Goal: Task Accomplishment & Management: Complete application form

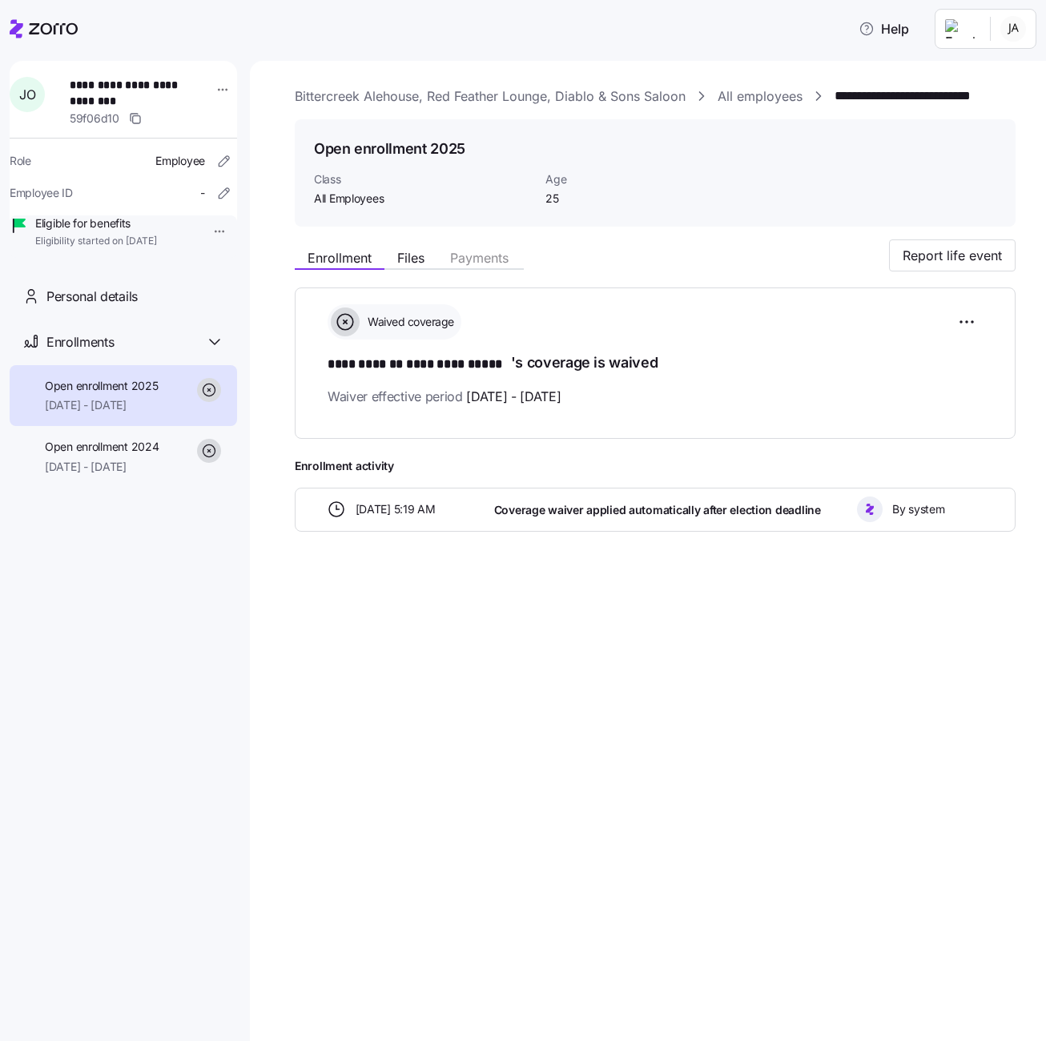
click at [767, 92] on link "All employees" at bounding box center [760, 97] width 85 height 20
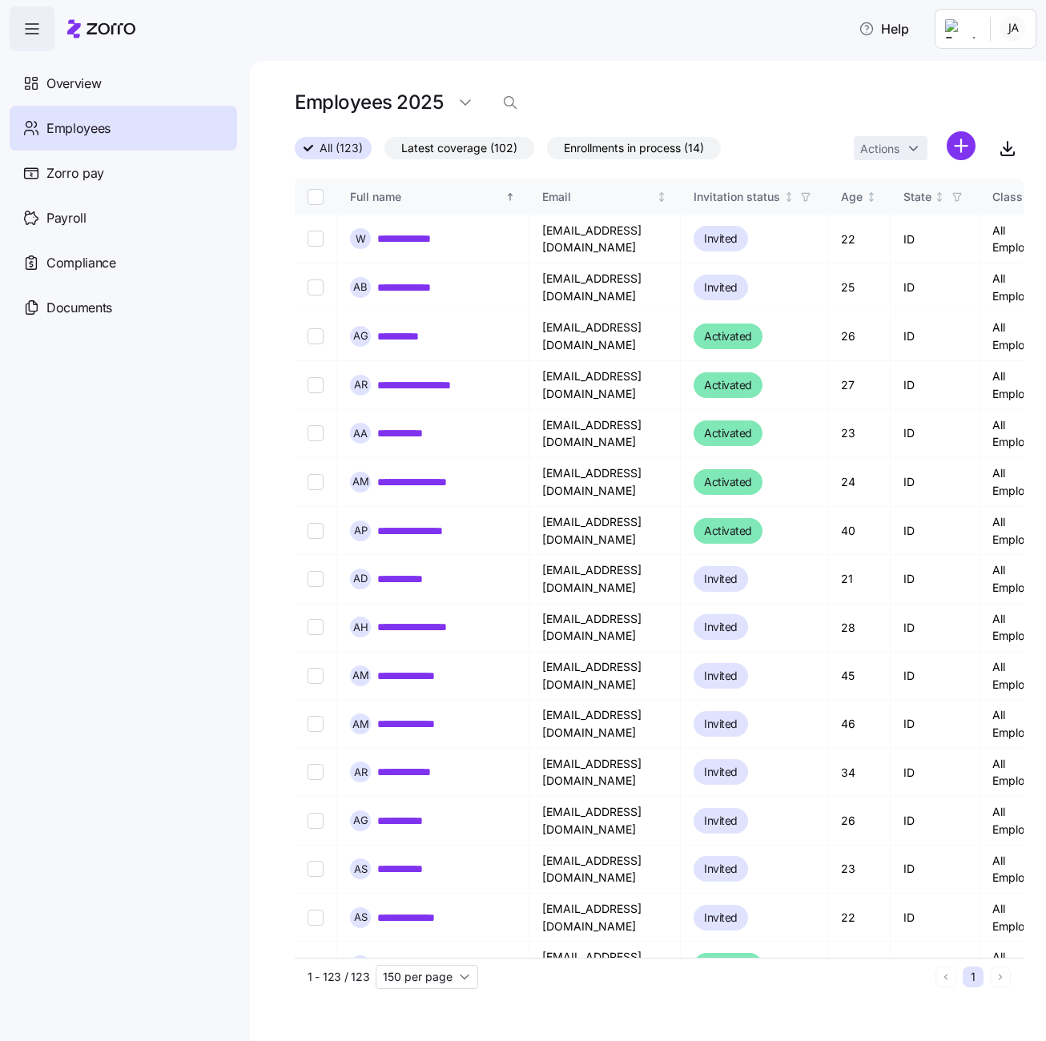
scroll to position [0, 1]
click at [960, 148] on html "**********" at bounding box center [523, 516] width 1046 height 1032
drag, startPoint x: 724, startPoint y: 109, endPoint x: 702, endPoint y: 212, distance: 105.7
click at [724, 108] on html "**********" at bounding box center [523, 516] width 1046 height 1032
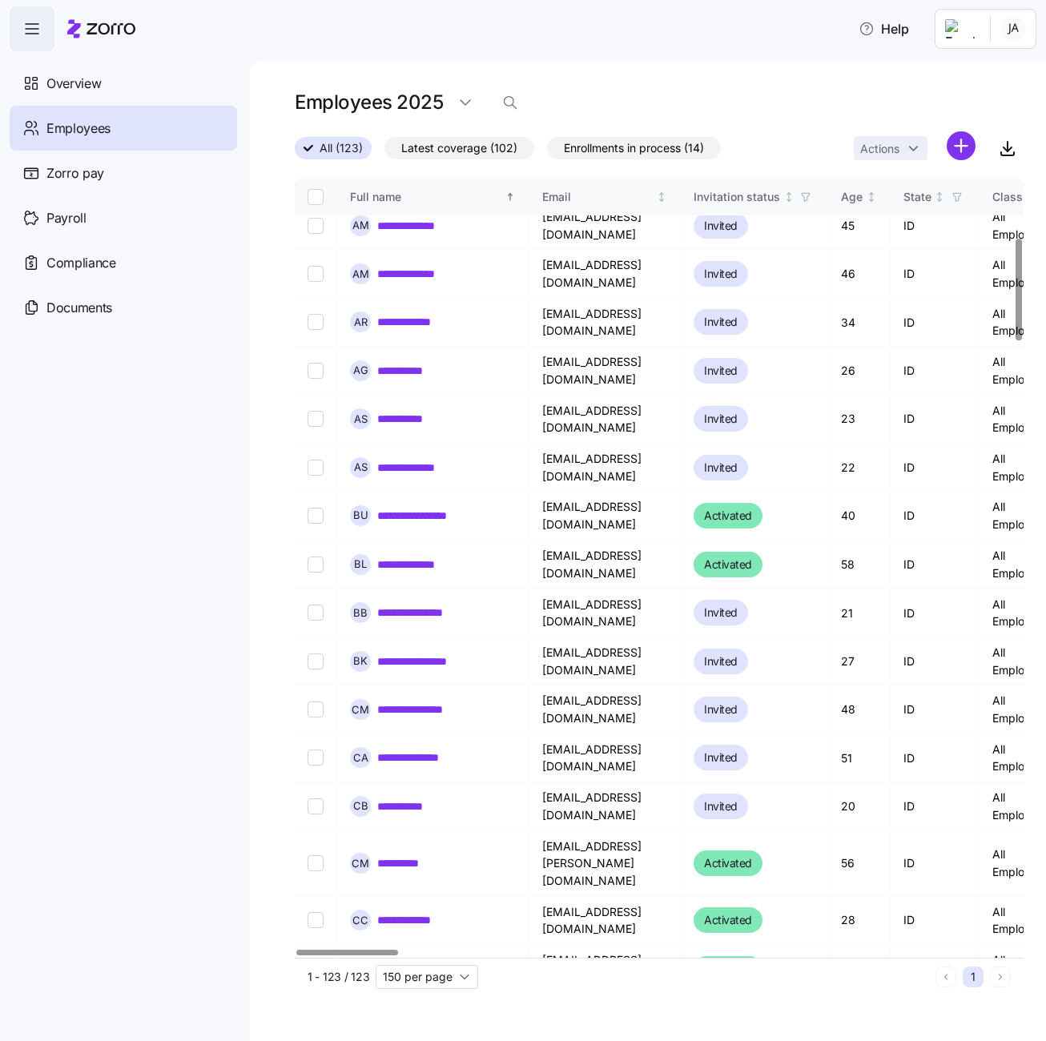
scroll to position [451, 0]
click at [961, 147] on html "**********" at bounding box center [523, 516] width 1046 height 1032
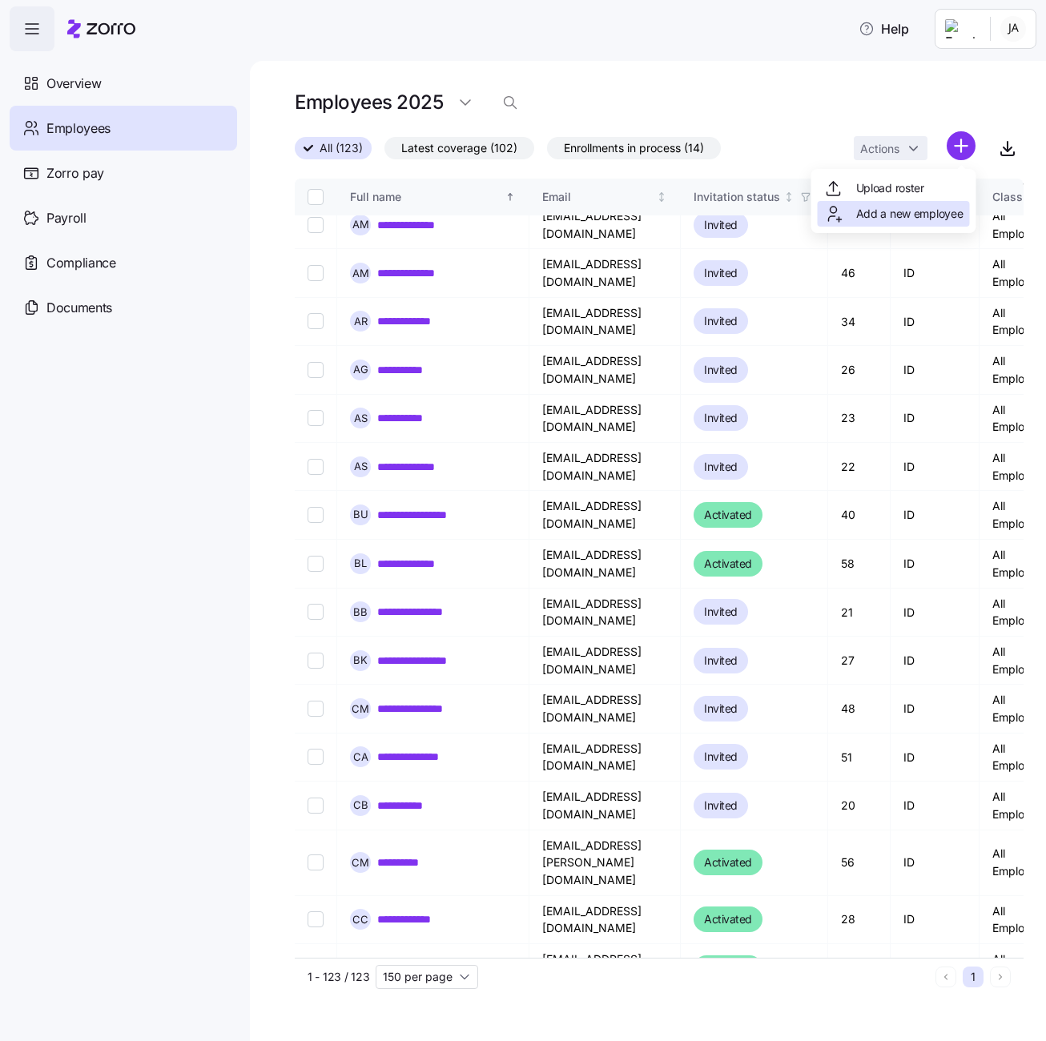
click at [894, 215] on span "Add a new employee" at bounding box center [909, 214] width 107 height 16
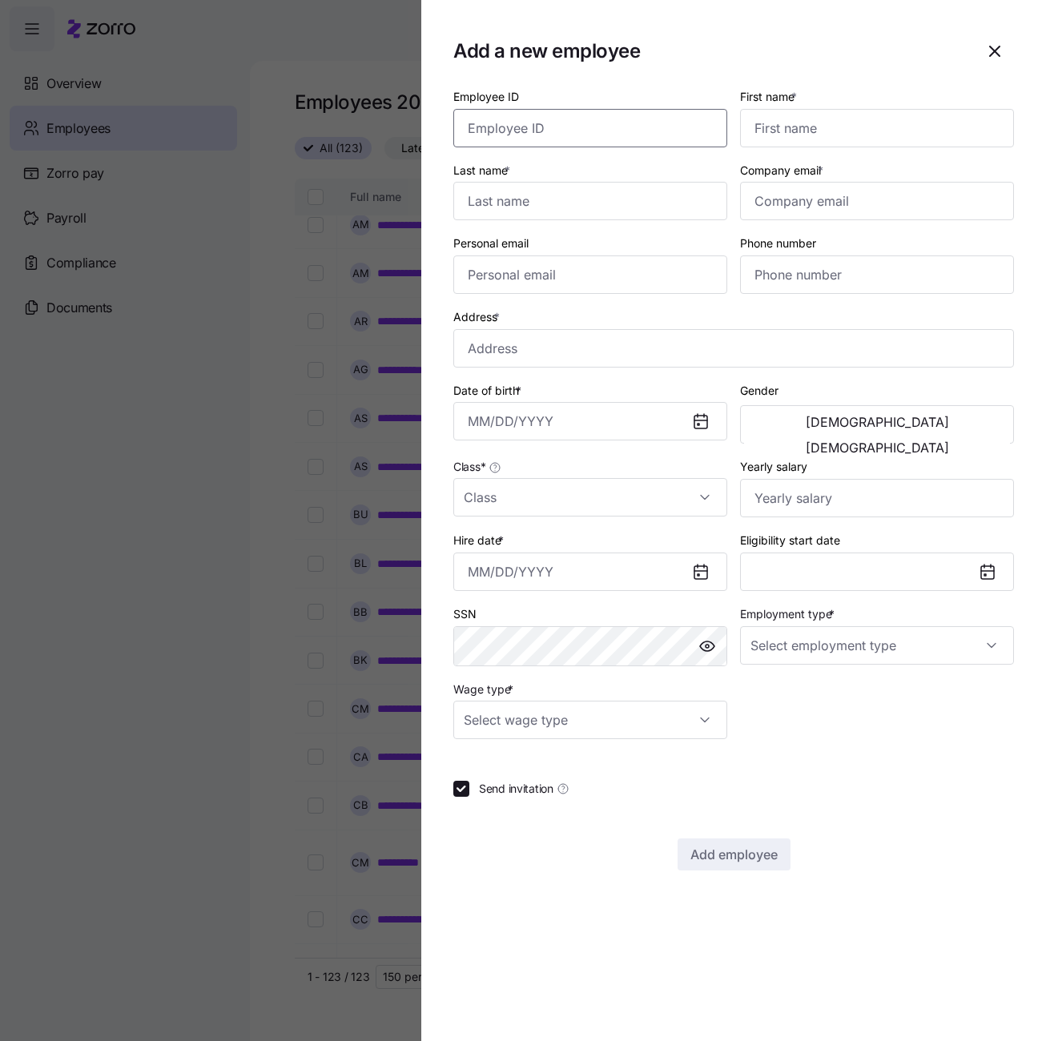
click at [646, 126] on input "Employee ID" at bounding box center [590, 128] width 274 height 38
type input "1864"
type input "[PERSON_NAME]"
paste input "[PERSON_NAME][EMAIL_ADDRESS][DOMAIN_NAME]"
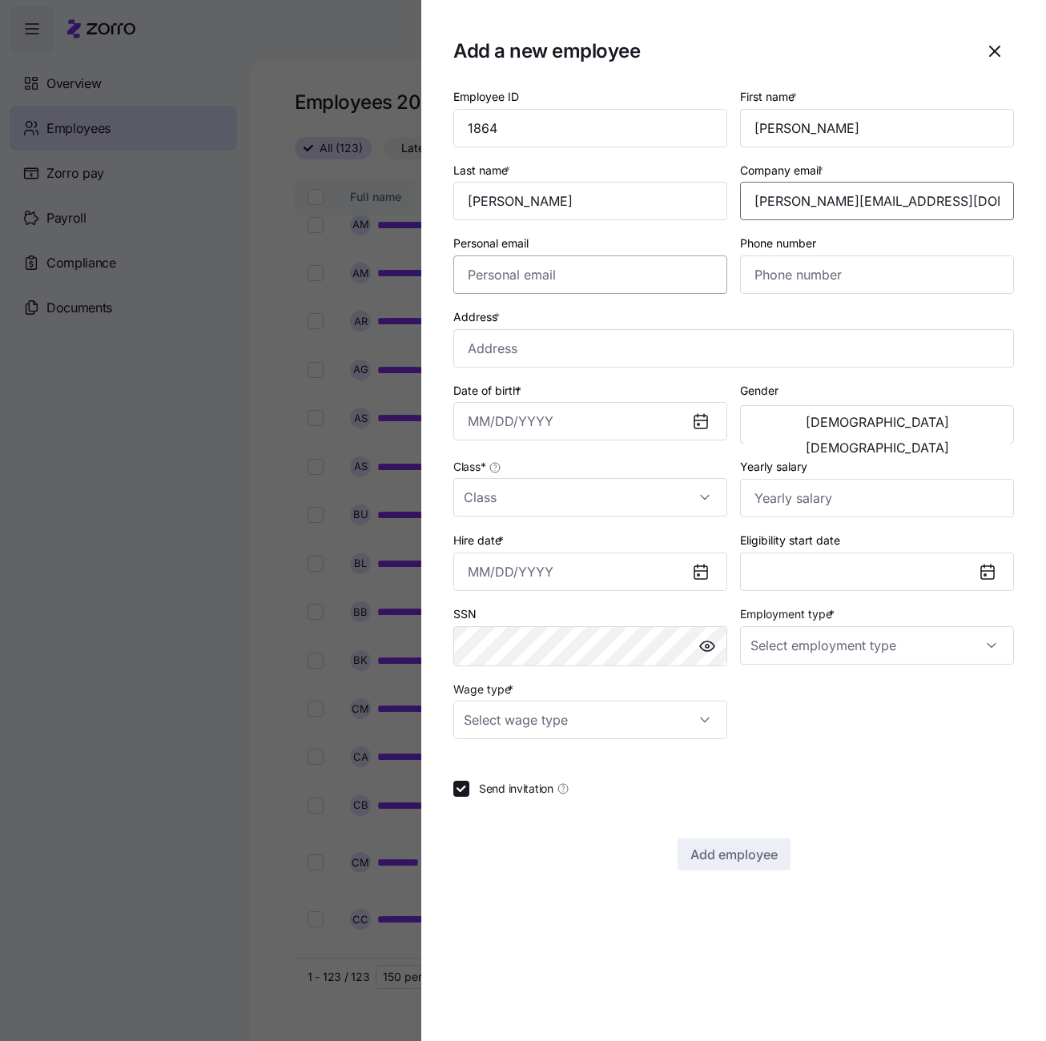
type input "[PERSON_NAME][EMAIL_ADDRESS][DOMAIN_NAME]"
paste input "[PERSON_NAME][EMAIL_ADDRESS][DOMAIN_NAME]"
type input "[PERSON_NAME][EMAIL_ADDRESS][DOMAIN_NAME]"
paste input "[PHONE_NUMBER]"
type input "[PHONE_NUMBER]"
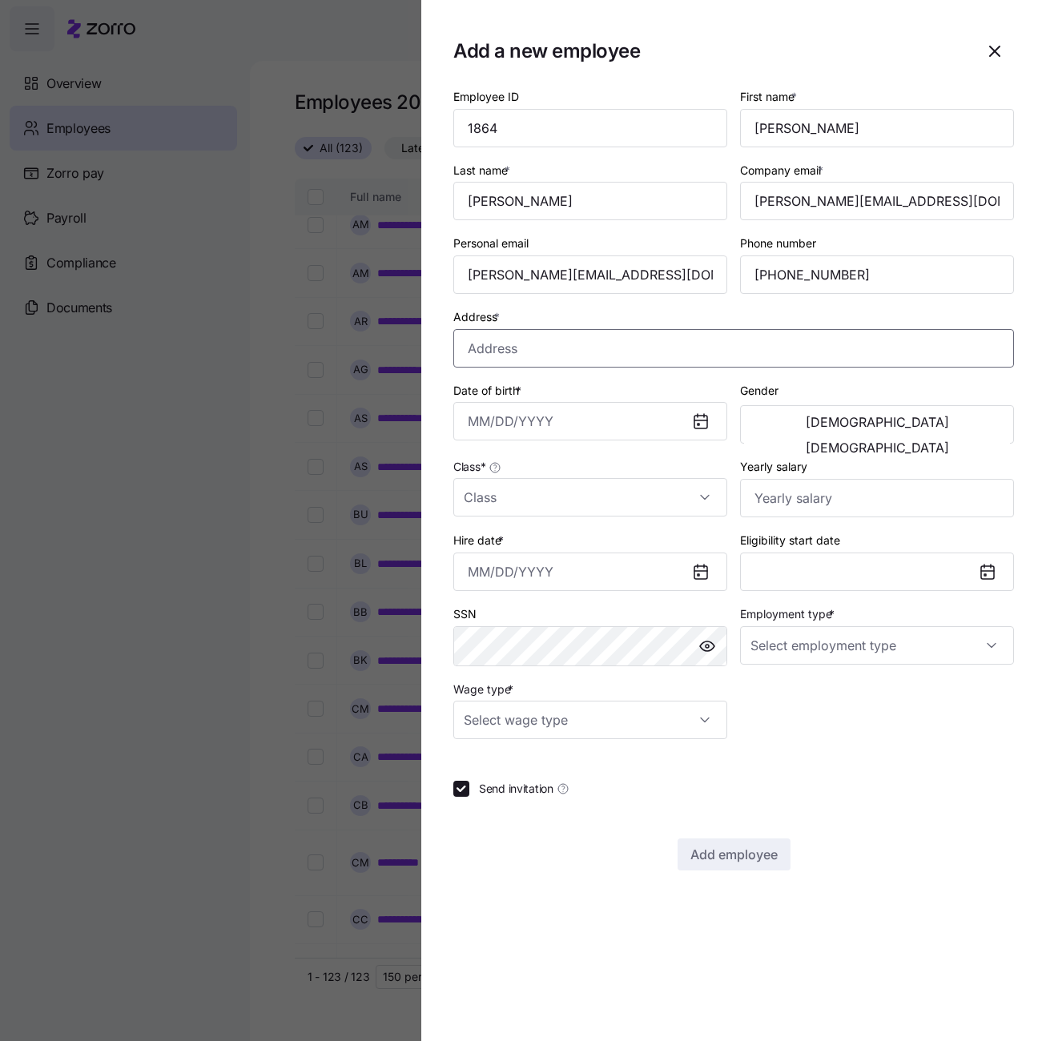
paste input "[STREET_ADDRESS][PERSON_NAME]"
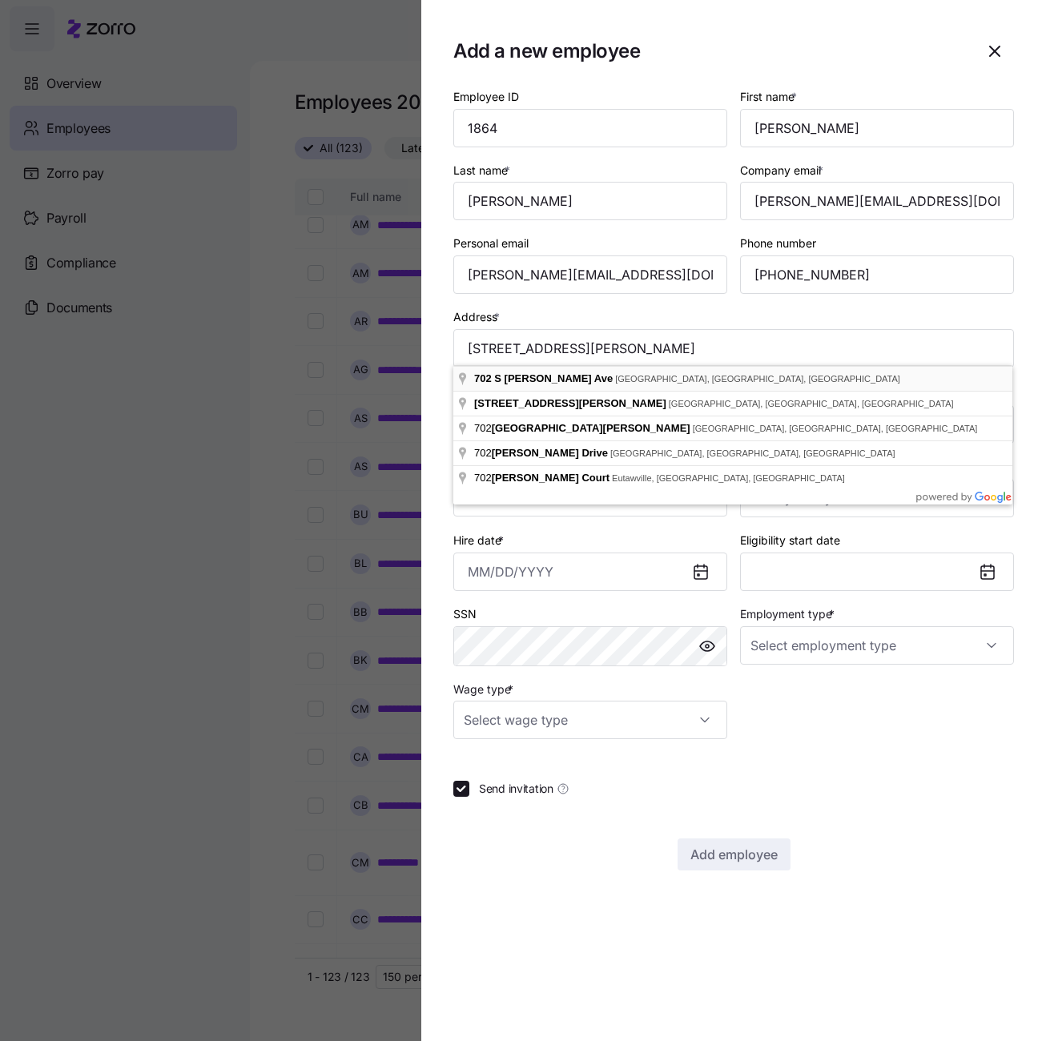
type input "[STREET_ADDRESS][PERSON_NAME]"
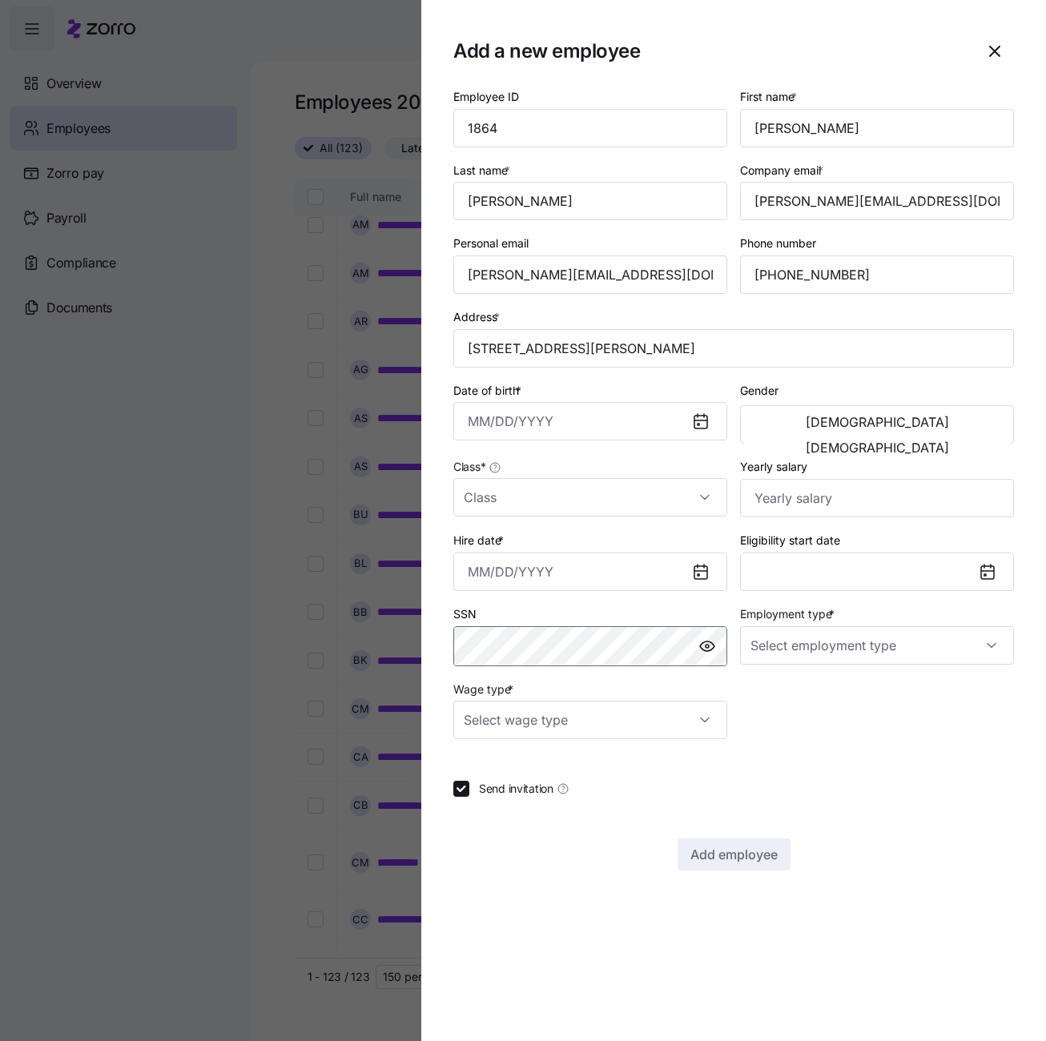
click at [413, 1032] on div "Add a new employee Employee ID 1864 First name * [PERSON_NAME] Last name * [PER…" at bounding box center [523, 1032] width 1046 height 0
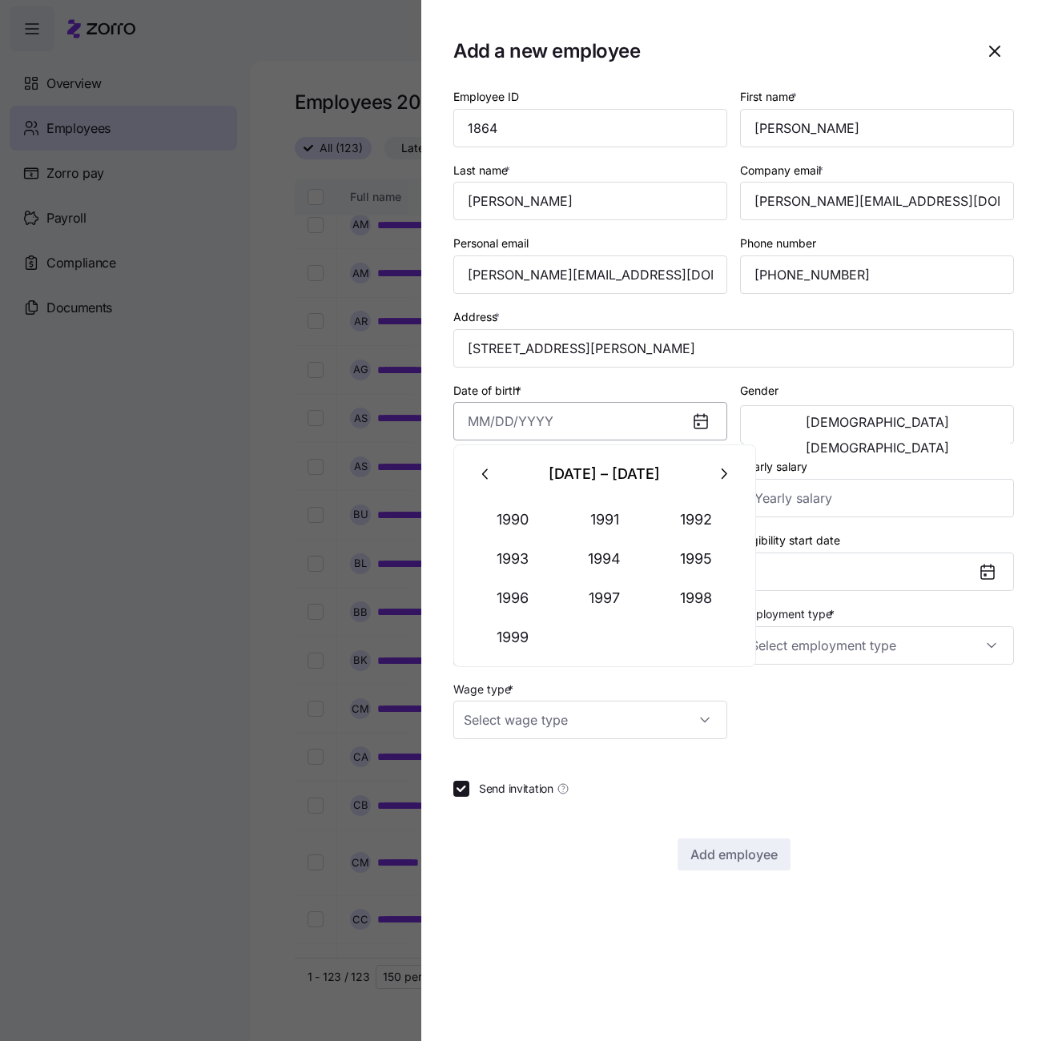
paste input "[DATE]"
type input "[DATE]"
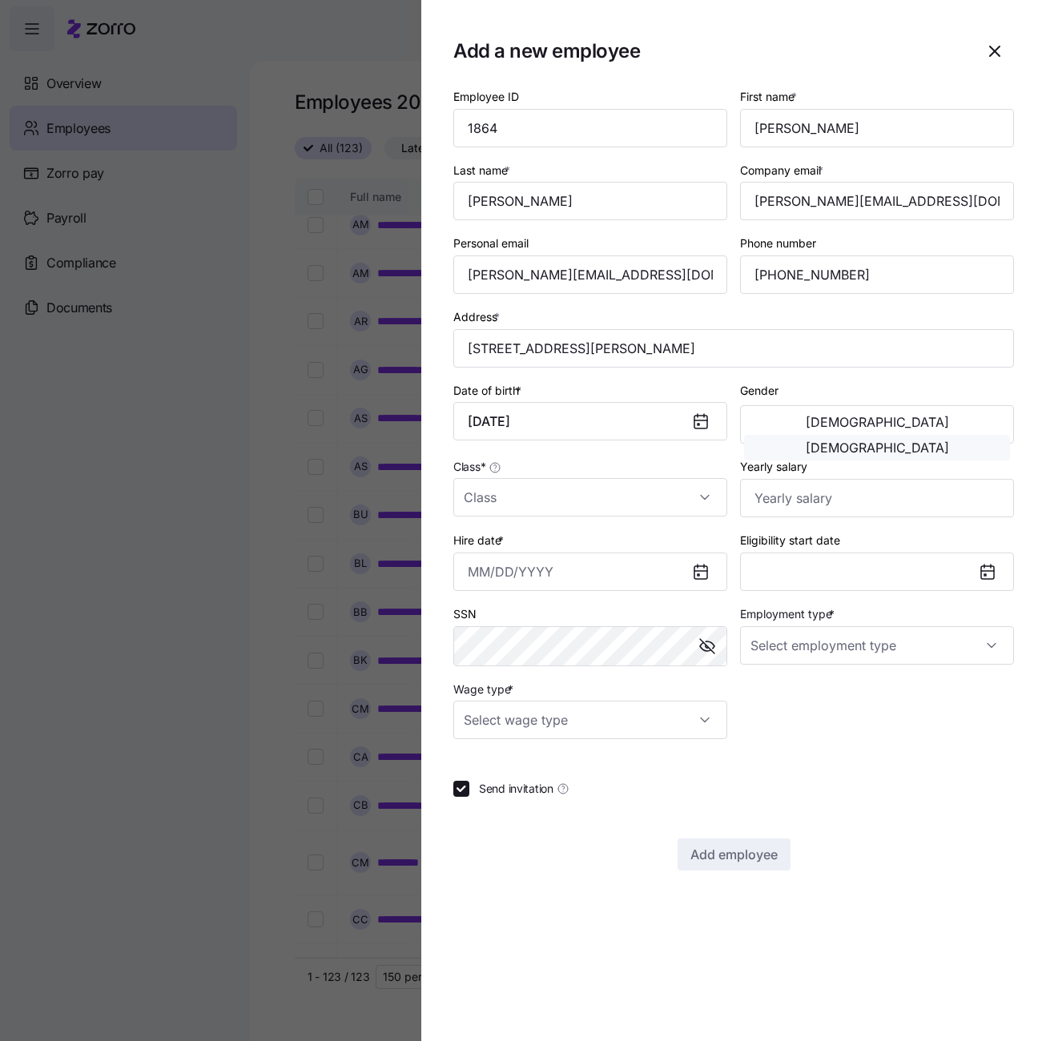
click at [949, 441] on span "[DEMOGRAPHIC_DATA]" at bounding box center [877, 447] width 143 height 13
click at [686, 493] on input "Class *" at bounding box center [590, 497] width 274 height 38
click at [585, 539] on div "All Employees" at bounding box center [590, 544] width 261 height 34
type input "All Employees"
click at [646, 570] on input "Hire date *" at bounding box center [590, 572] width 274 height 38
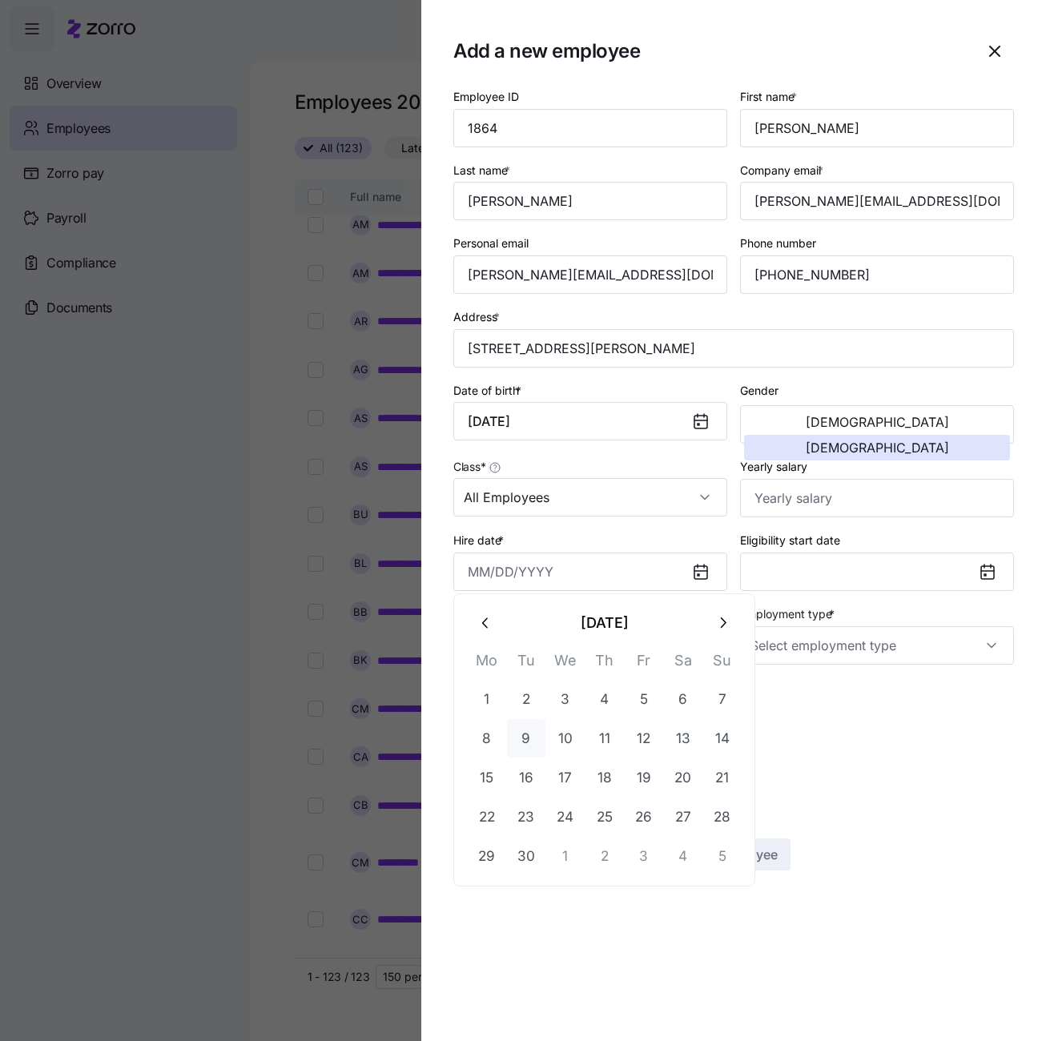
click at [530, 735] on button "9" at bounding box center [526, 738] width 38 height 38
type input "[DATE]"
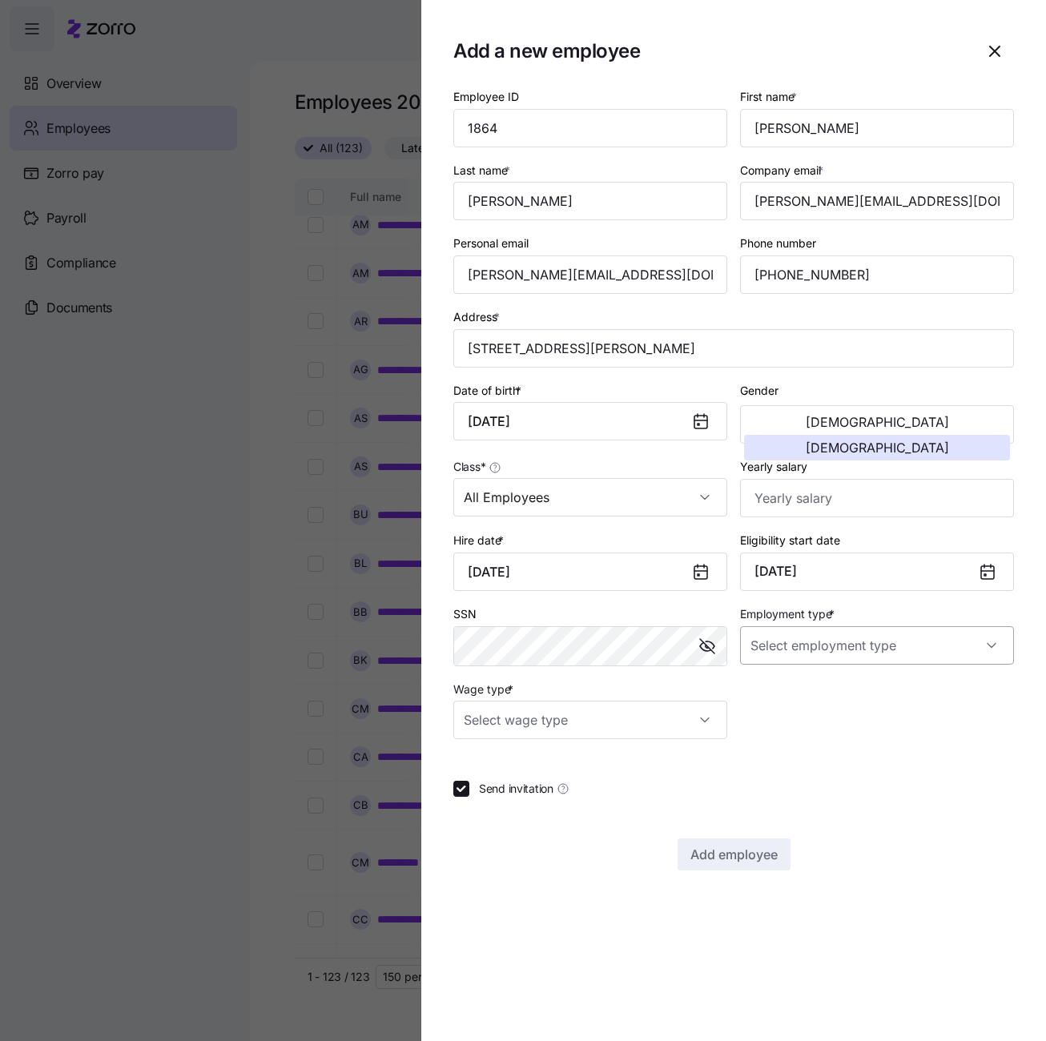
click at [782, 646] on input "Employment type *" at bounding box center [877, 645] width 274 height 38
click at [780, 691] on span "Full Time" at bounding box center [782, 690] width 46 height 18
type input "Full Time"
click at [663, 711] on input "Wage type *" at bounding box center [590, 720] width 274 height 38
click at [538, 799] on div "Hourly" at bounding box center [590, 798] width 261 height 34
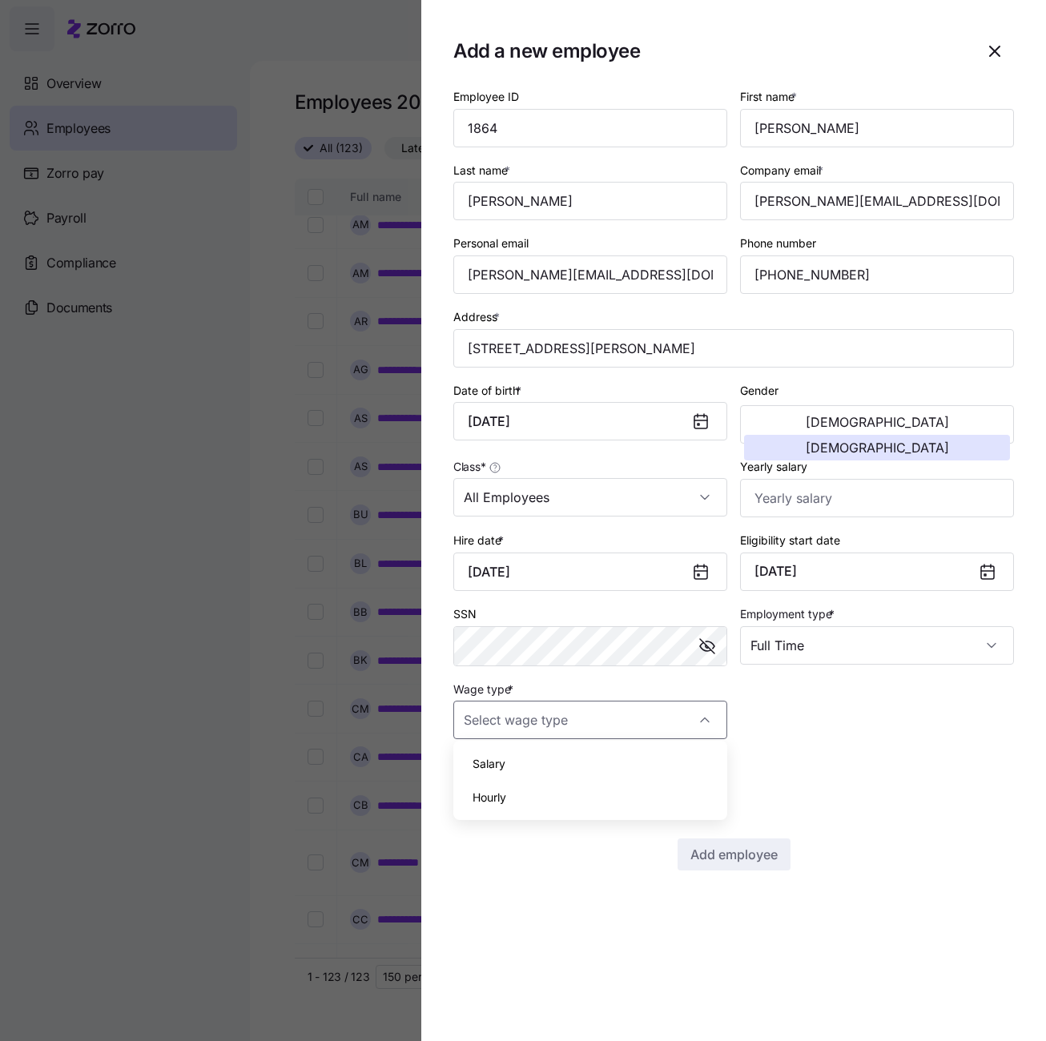
type input "Hourly"
click at [730, 848] on span "Add employee" at bounding box center [734, 854] width 87 height 19
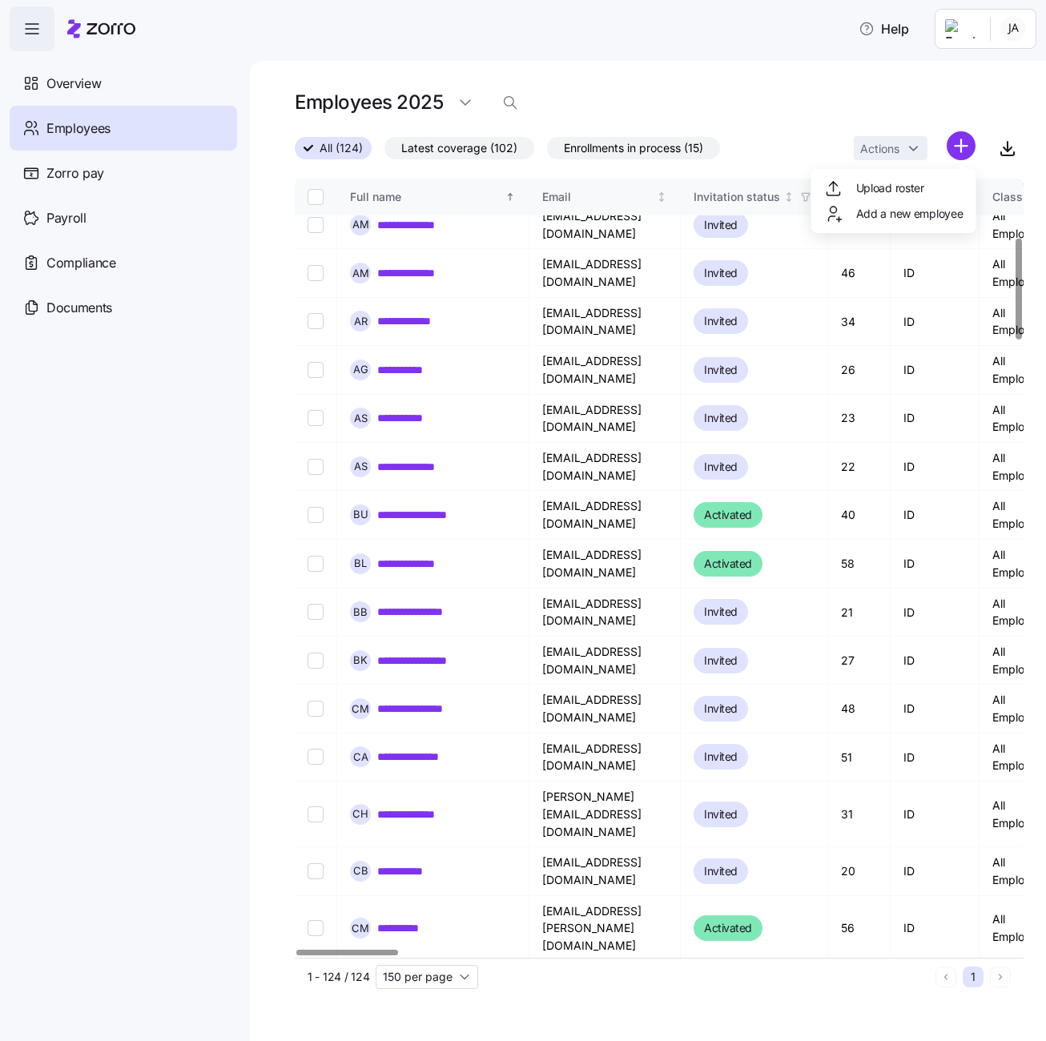
click at [962, 150] on html "**********" at bounding box center [523, 516] width 1046 height 1032
click at [868, 215] on span "Add a new employee" at bounding box center [909, 214] width 107 height 16
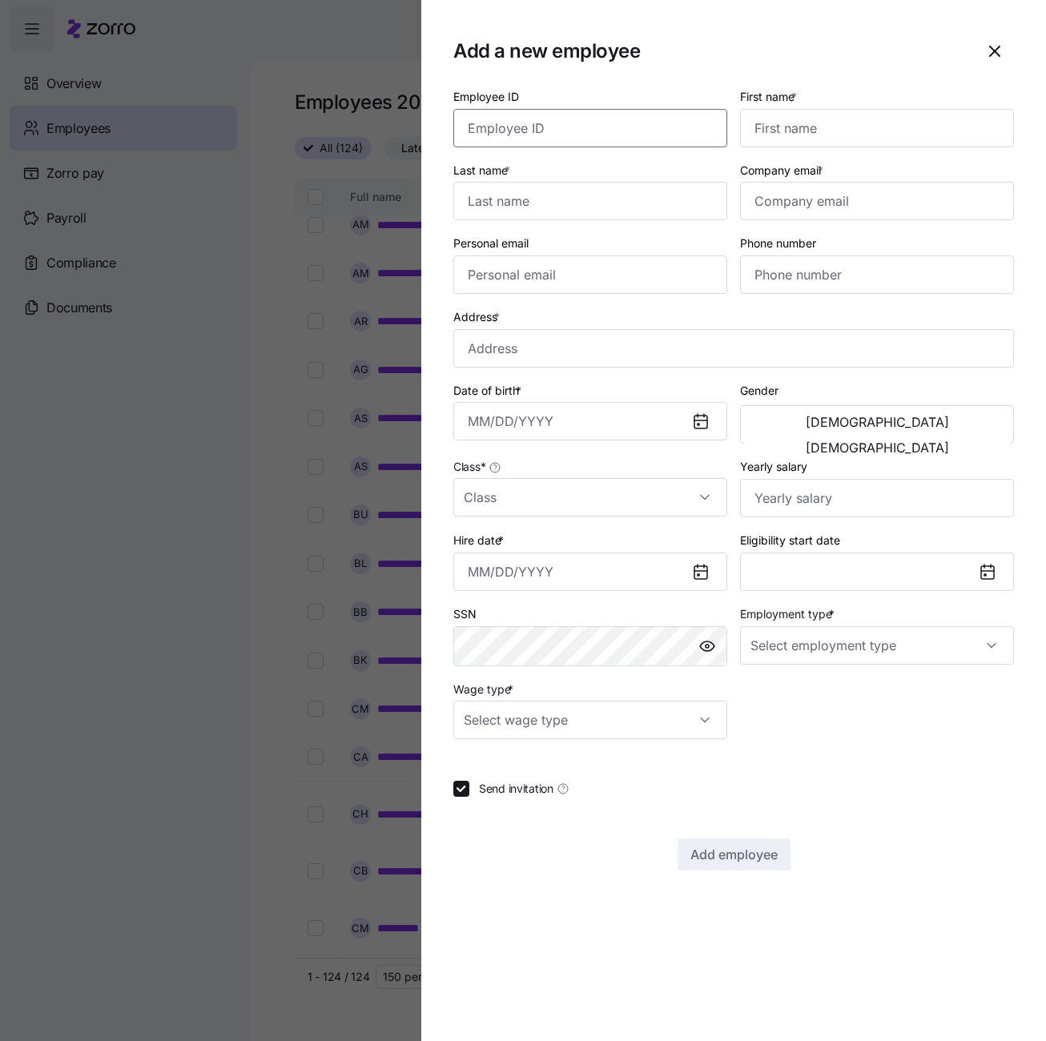
click at [566, 134] on input "Employee ID" at bounding box center [590, 128] width 274 height 38
type input "5189"
type input "[PERSON_NAME]"
paste input "[EMAIL_ADDRESS][DOMAIN_NAME]"
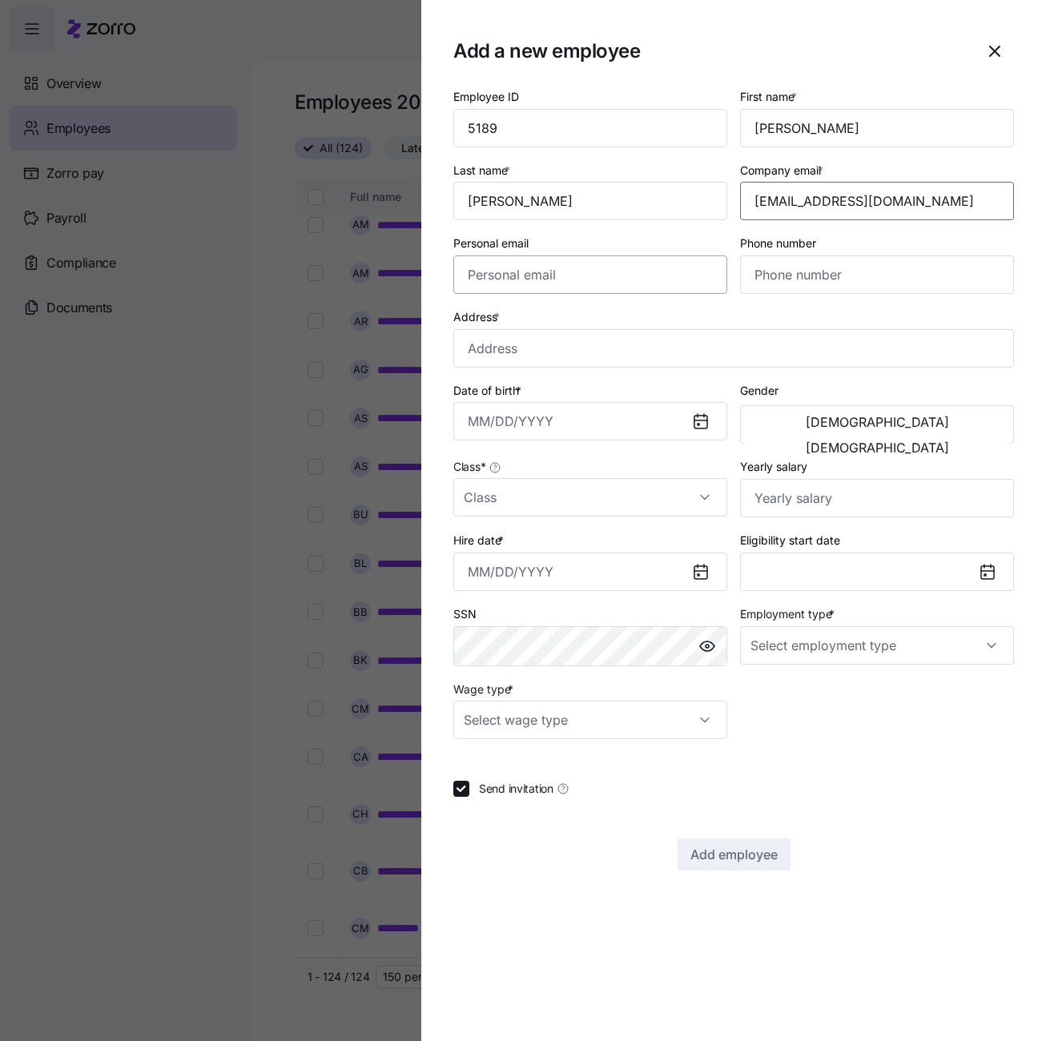
type input "[EMAIL_ADDRESS][DOMAIN_NAME]"
paste input "[EMAIL_ADDRESS][DOMAIN_NAME]"
type input "[EMAIL_ADDRESS][DOMAIN_NAME]"
paste input "[PHONE_NUMBER]"
type input "[PHONE_NUMBER]"
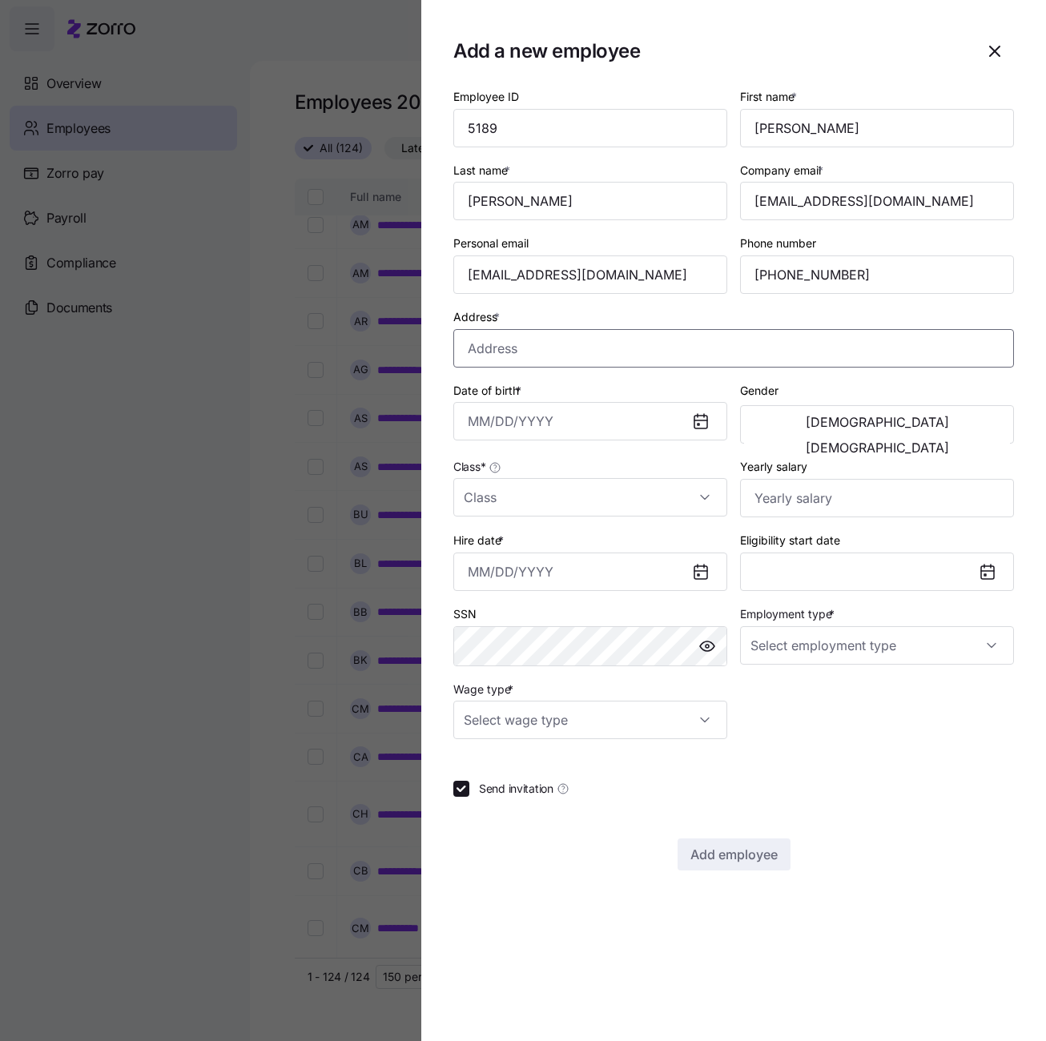
paste input "5015 e [PERSON_NAME] 151"
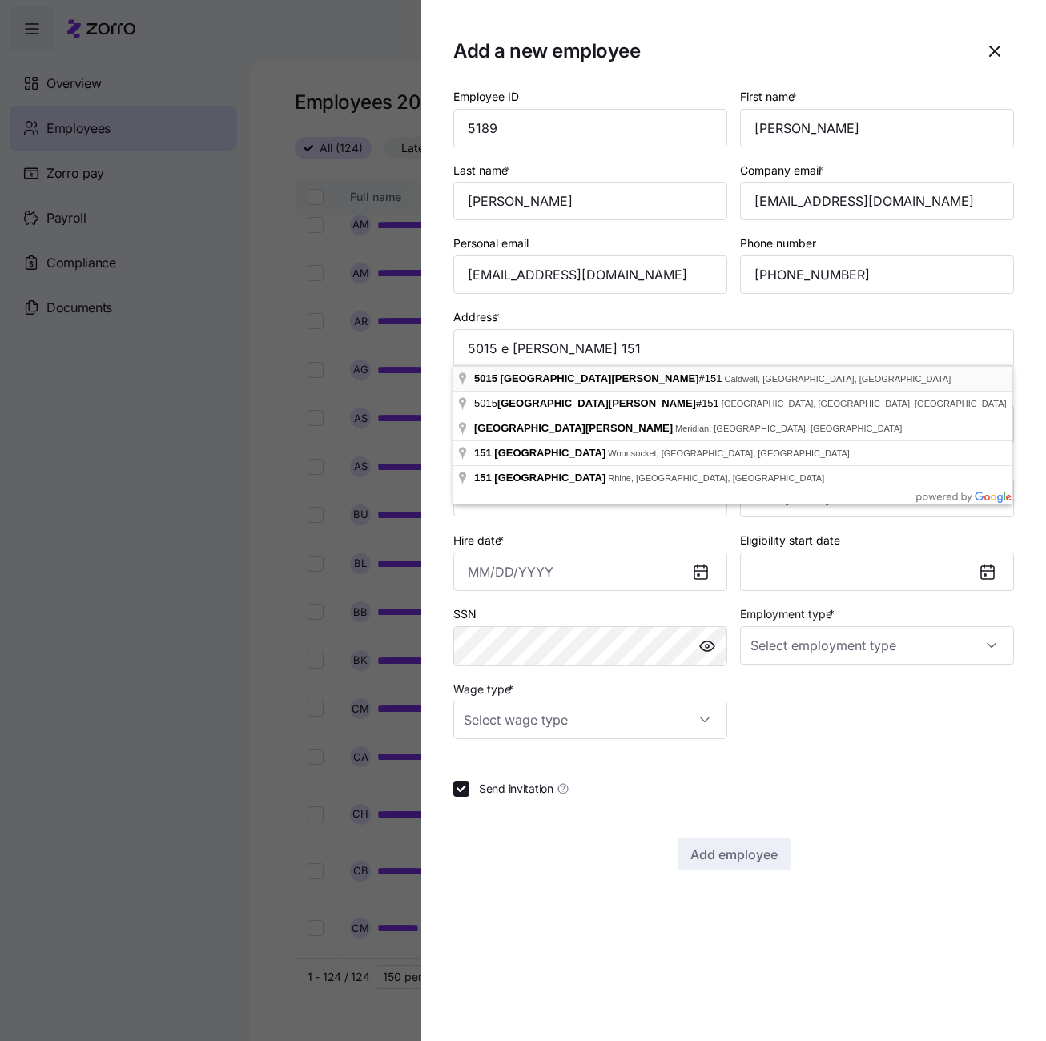
type input "[STREET_ADDRESS][PERSON_NAME][PERSON_NAME]"
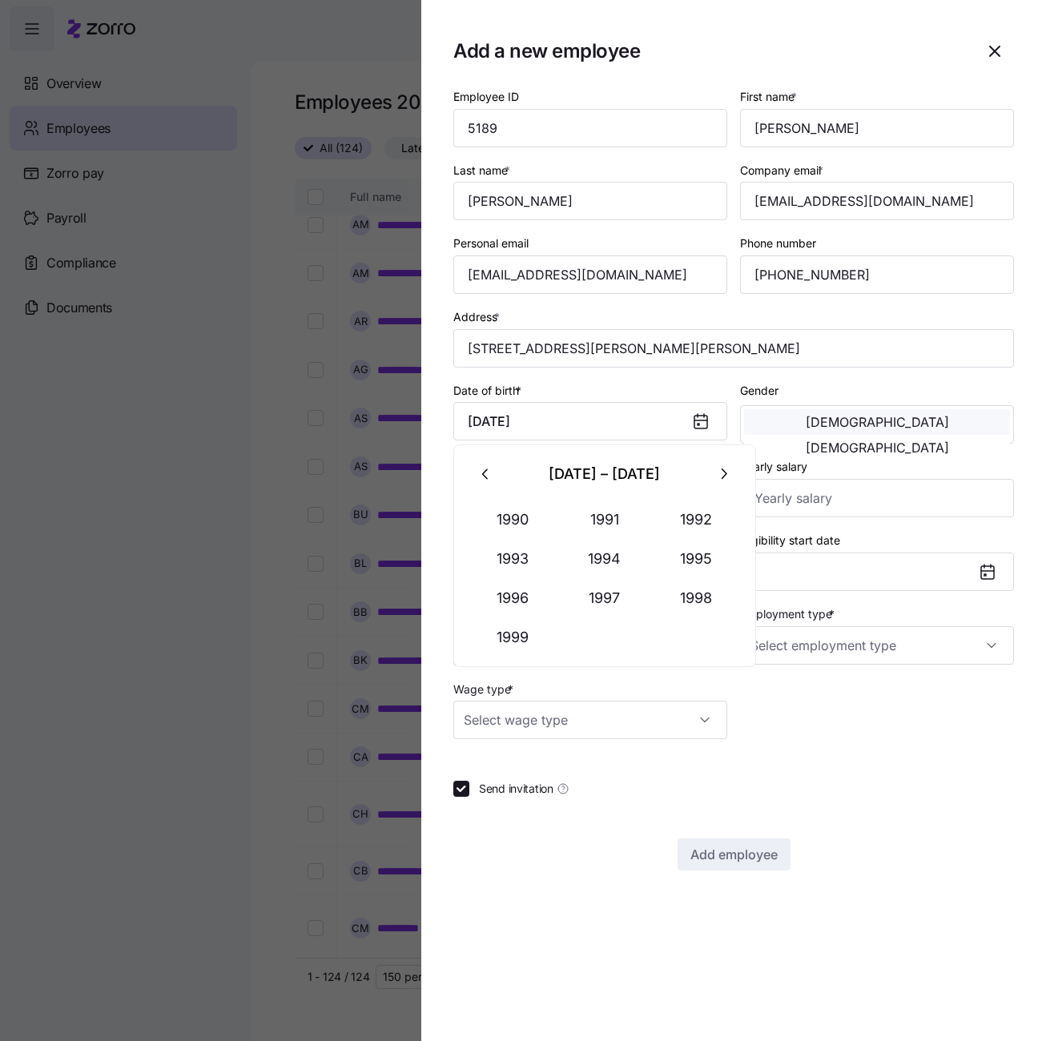
type input "[DATE]"
click at [811, 417] on span "[DEMOGRAPHIC_DATA]" at bounding box center [877, 422] width 143 height 13
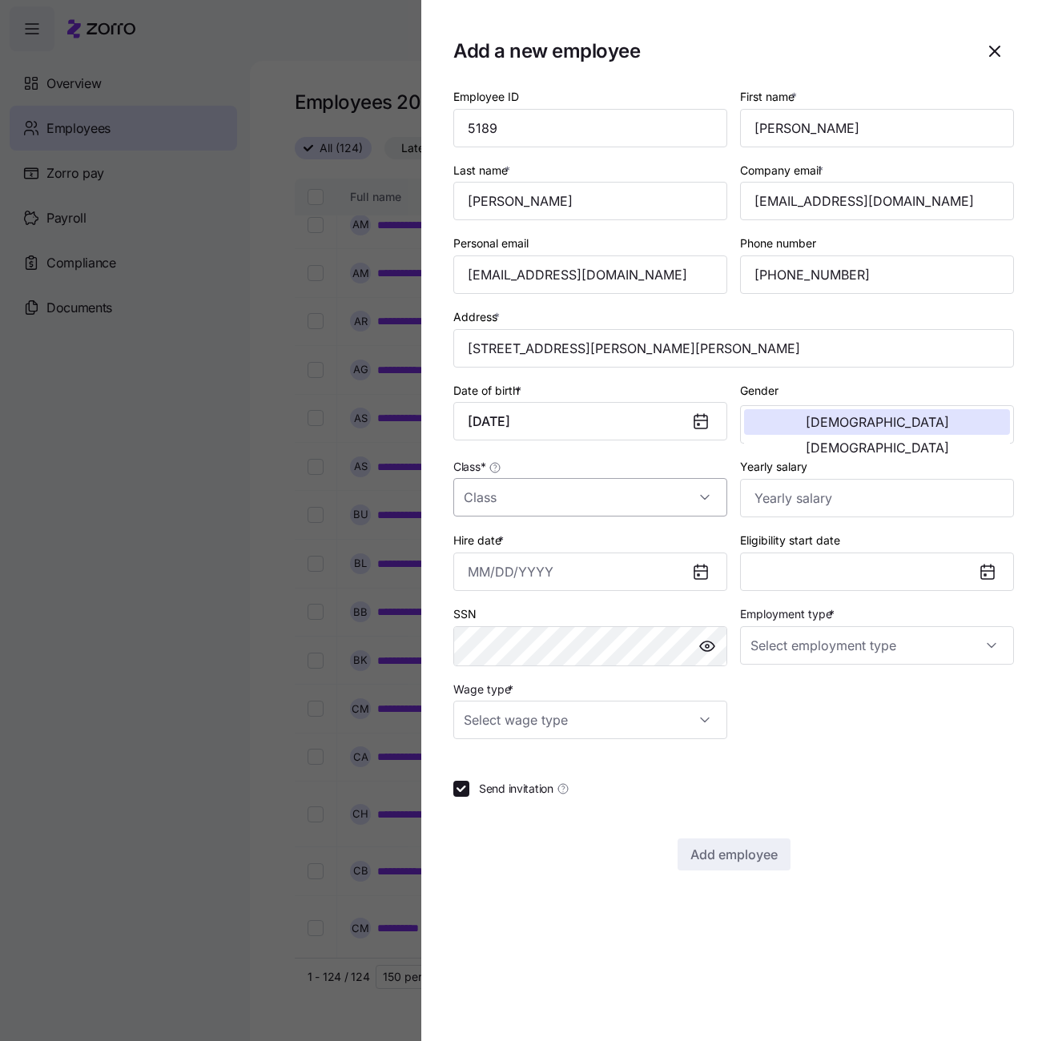
click at [714, 493] on input "Class *" at bounding box center [590, 497] width 274 height 38
click at [622, 543] on div "All Employees" at bounding box center [590, 544] width 261 height 34
type input "All Employees"
click at [631, 576] on input "Hire date *" at bounding box center [590, 572] width 274 height 38
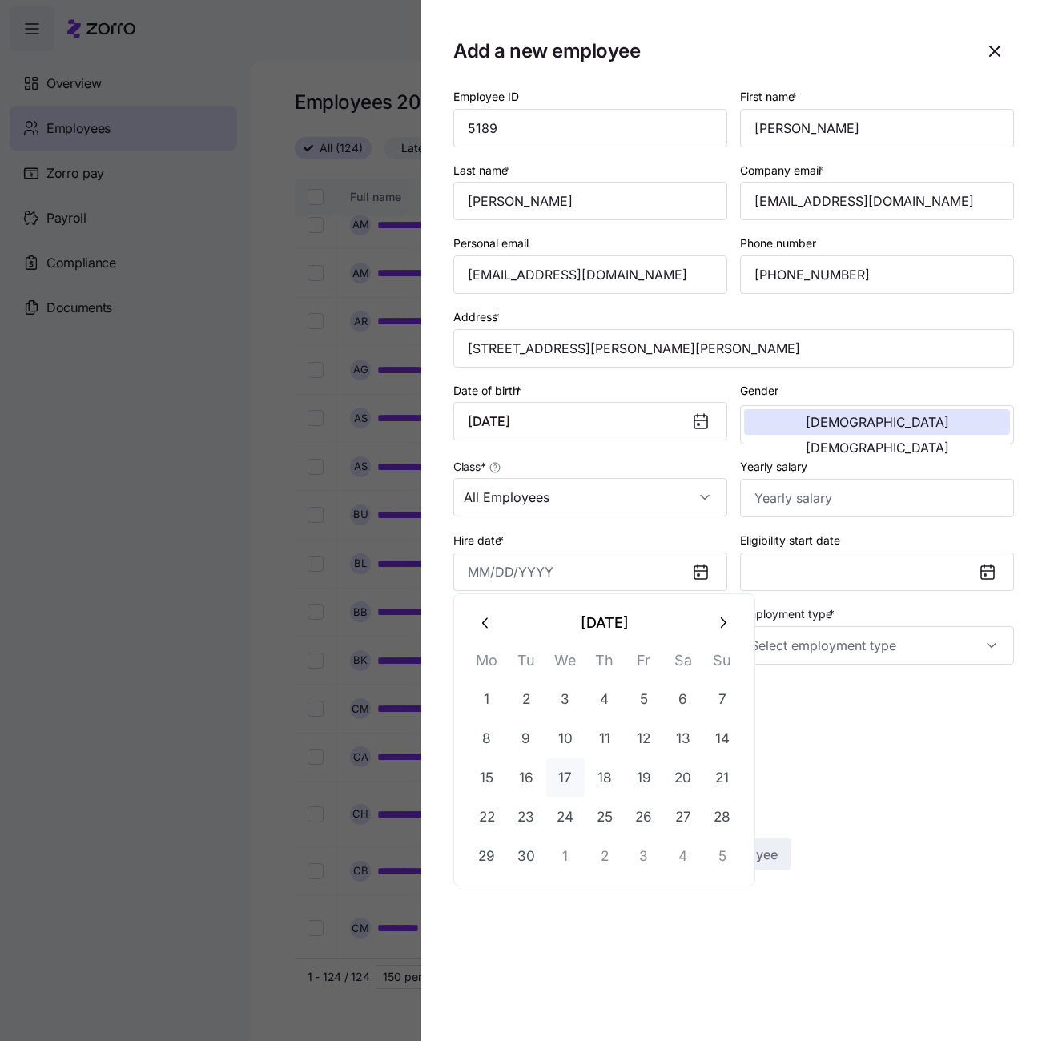
click at [564, 783] on button "17" at bounding box center [565, 778] width 38 height 38
type input "[DATE]"
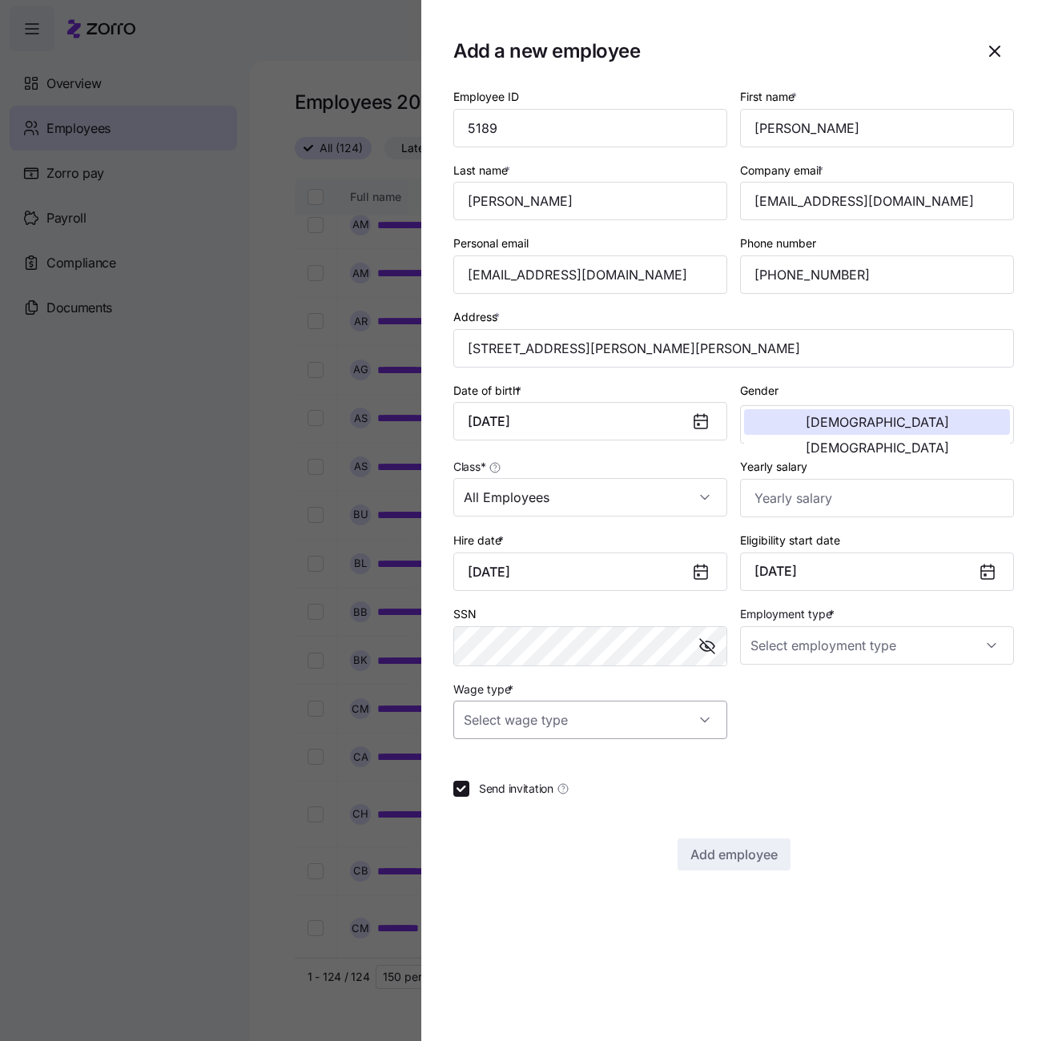
drag, startPoint x: 668, startPoint y: 724, endPoint x: 636, endPoint y: 734, distance: 33.5
click at [668, 724] on input "Wage type *" at bounding box center [590, 720] width 274 height 38
drag, startPoint x: 522, startPoint y: 789, endPoint x: 536, endPoint y: 779, distance: 17.1
click at [522, 789] on div "Hourly" at bounding box center [590, 798] width 261 height 34
type input "Hourly"
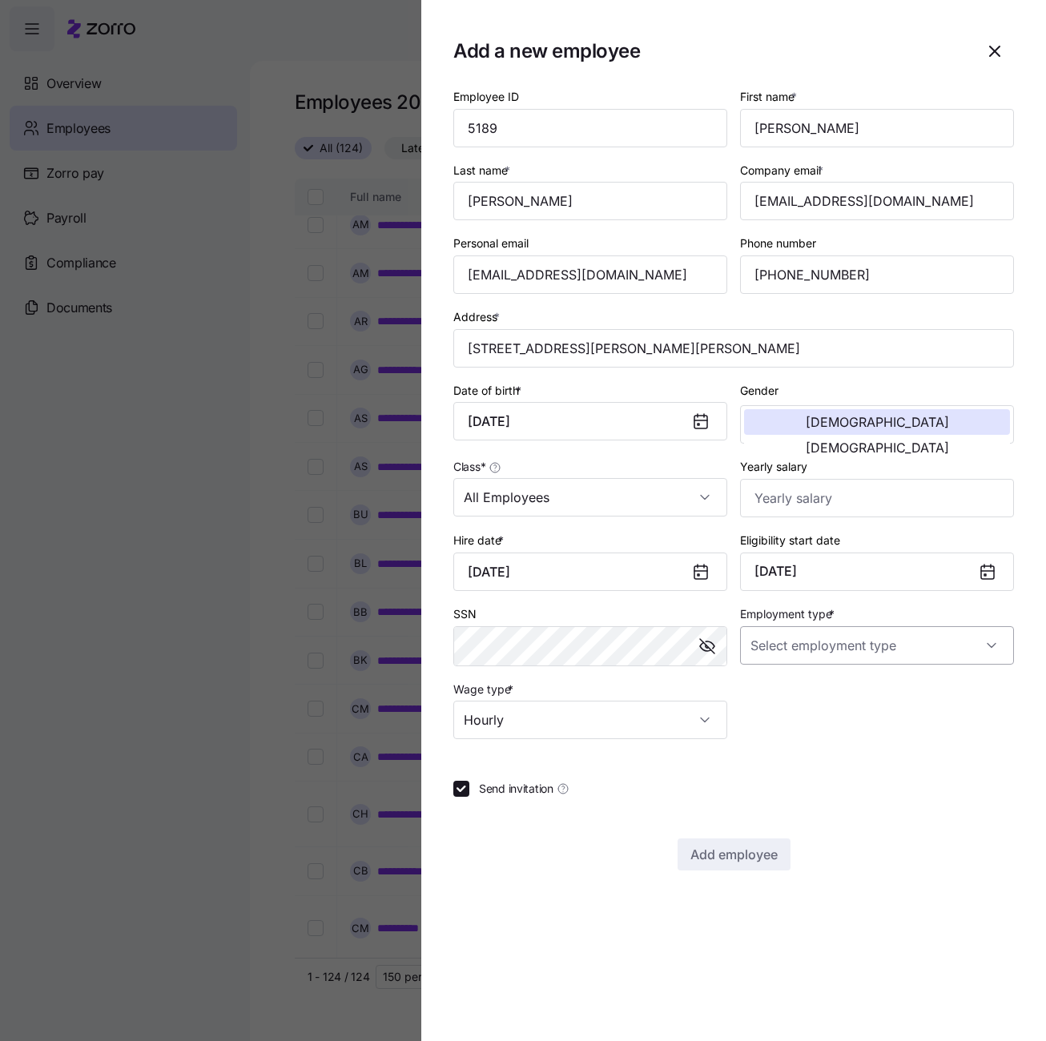
click at [803, 651] on input "Employment type *" at bounding box center [877, 645] width 274 height 38
click at [791, 689] on span "Full Time" at bounding box center [782, 690] width 46 height 18
type input "Full Time"
click at [722, 853] on span "Add employee" at bounding box center [734, 854] width 87 height 19
